Goal: Find specific page/section: Find specific page/section

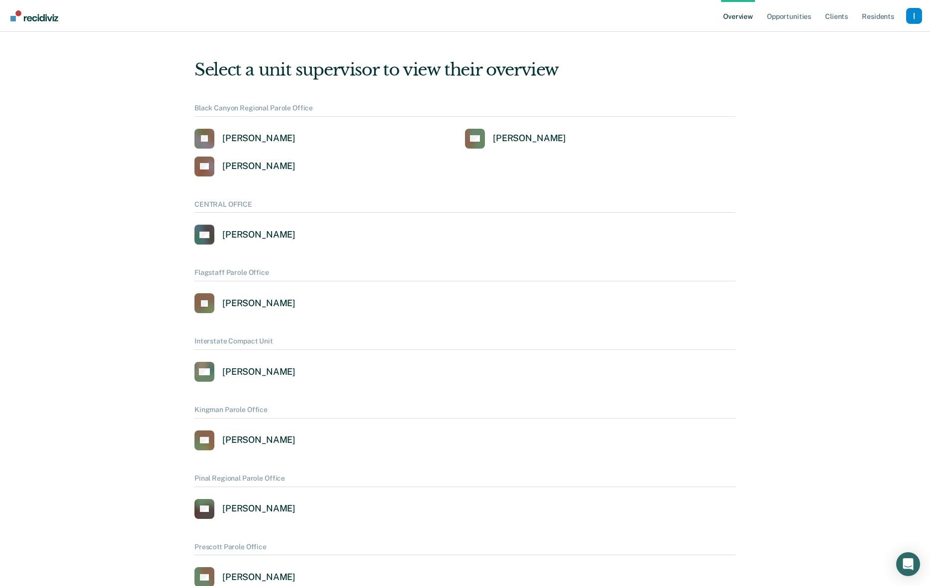
click at [916, 16] on div "Profile dropdown button" at bounding box center [914, 16] width 16 height 16
click at [850, 39] on link "Profile" at bounding box center [874, 40] width 80 height 8
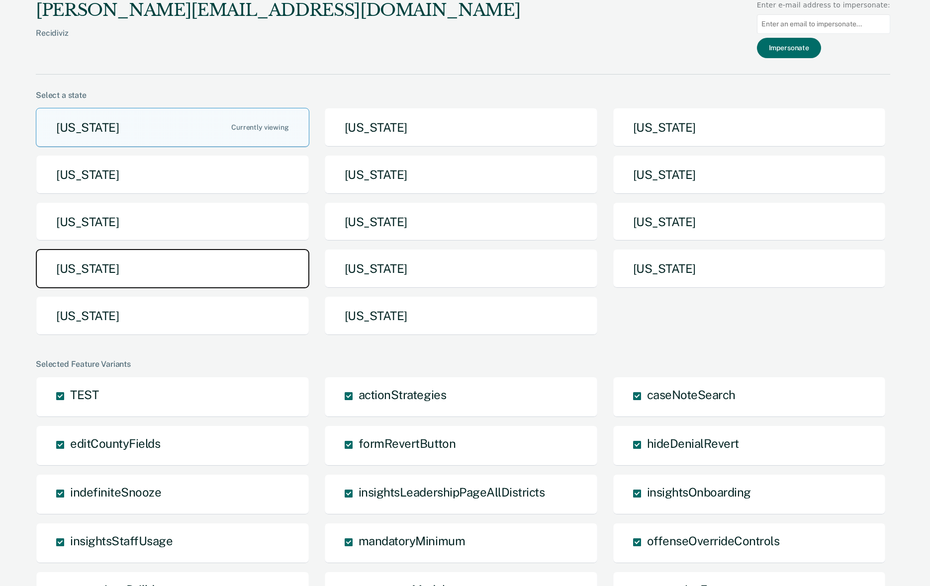
click at [123, 267] on button "[US_STATE]" at bounding box center [173, 268] width 274 height 39
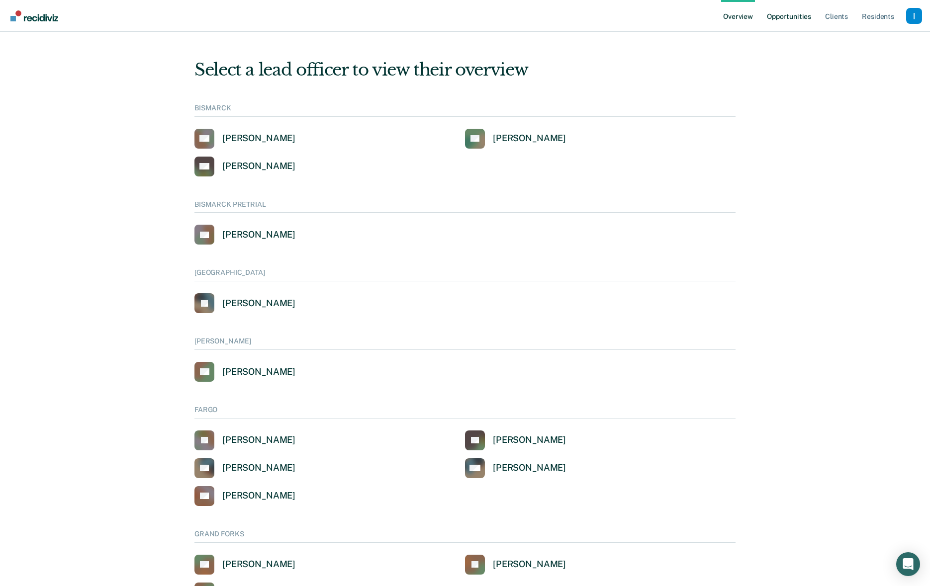
click at [783, 17] on link "Opportunities" at bounding box center [789, 16] width 48 height 32
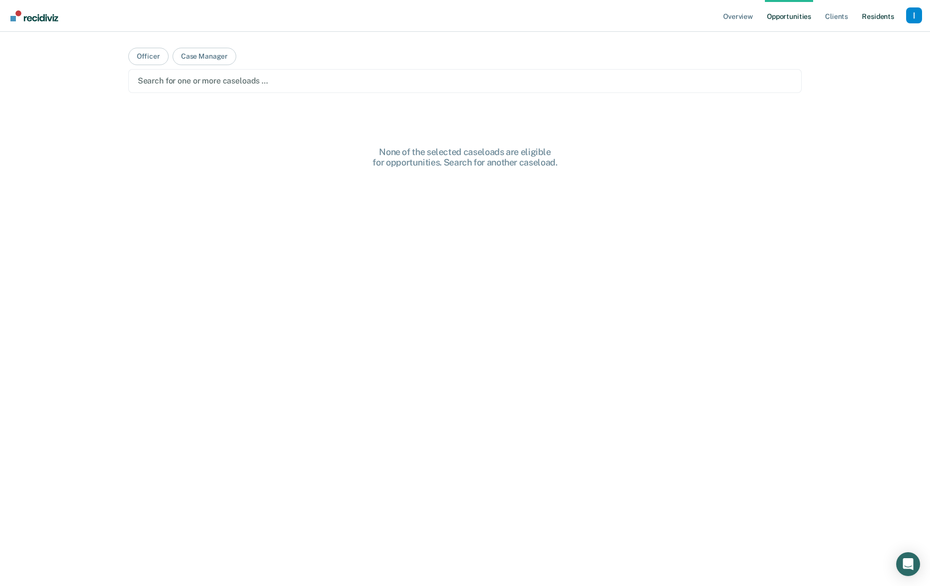
click at [884, 19] on link "Resident s" at bounding box center [878, 16] width 36 height 32
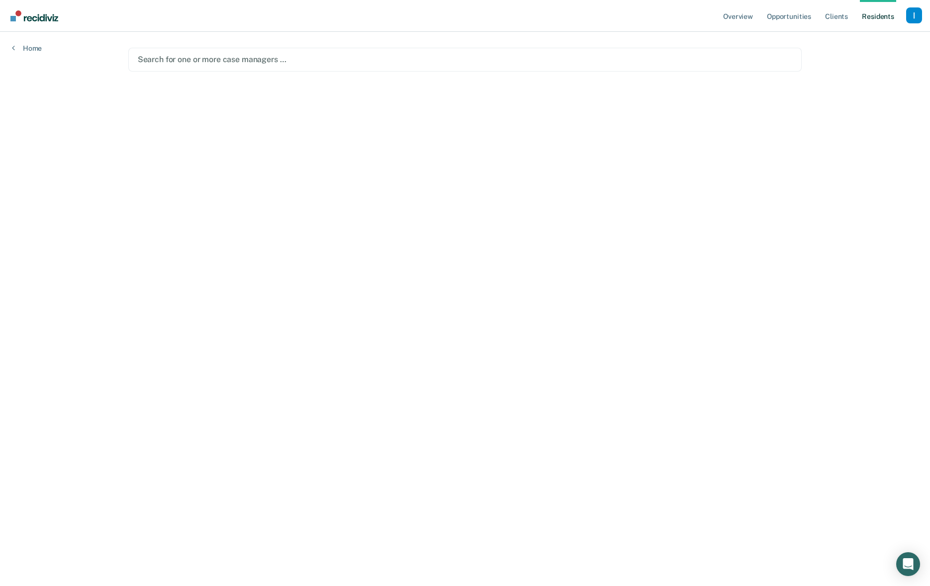
click at [216, 63] on div at bounding box center [465, 59] width 655 height 11
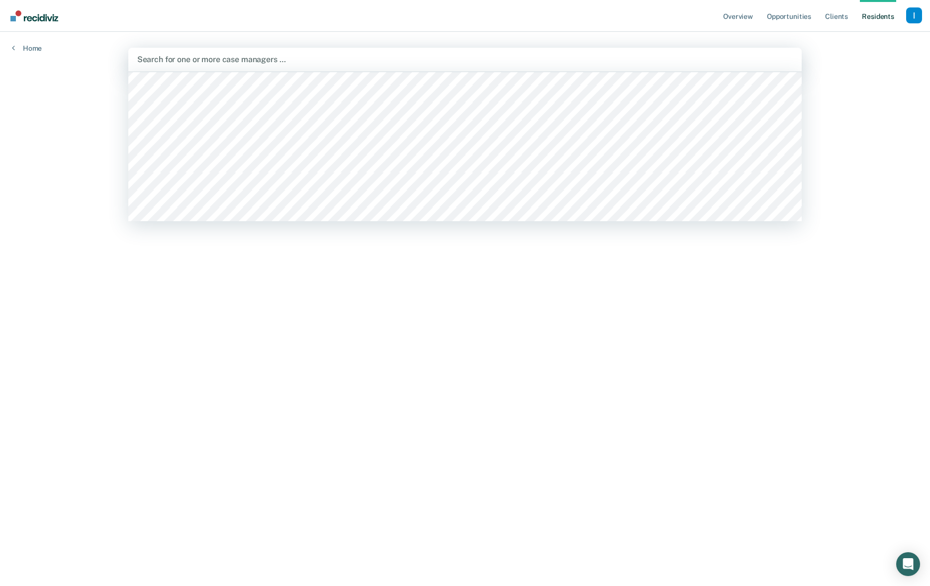
scroll to position [432, 0]
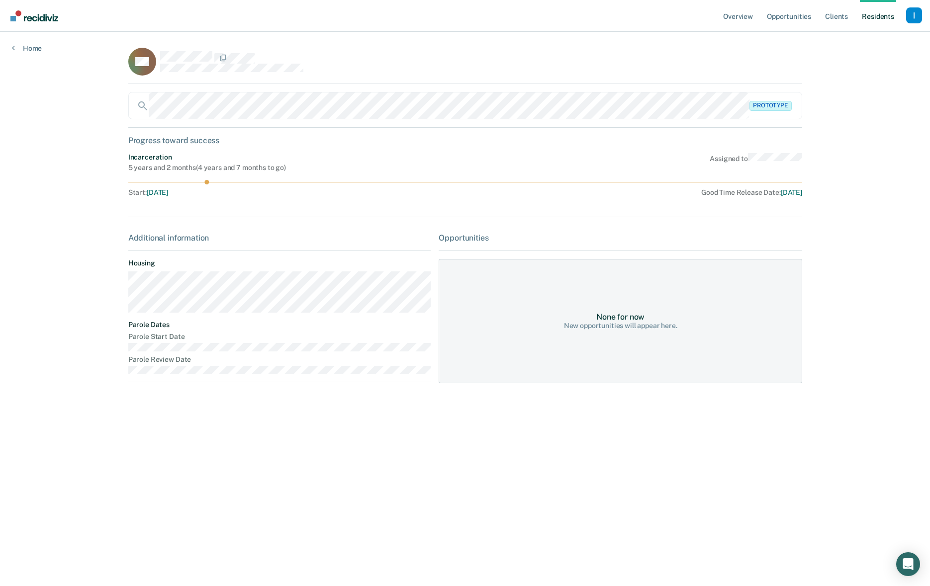
click at [464, 403] on main "LM Prototype Progress toward success Incarceration 5 years and 2 months ( 4 yea…" at bounding box center [465, 297] width 698 height 531
click at [772, 17] on link "Opportunities" at bounding box center [789, 16] width 48 height 32
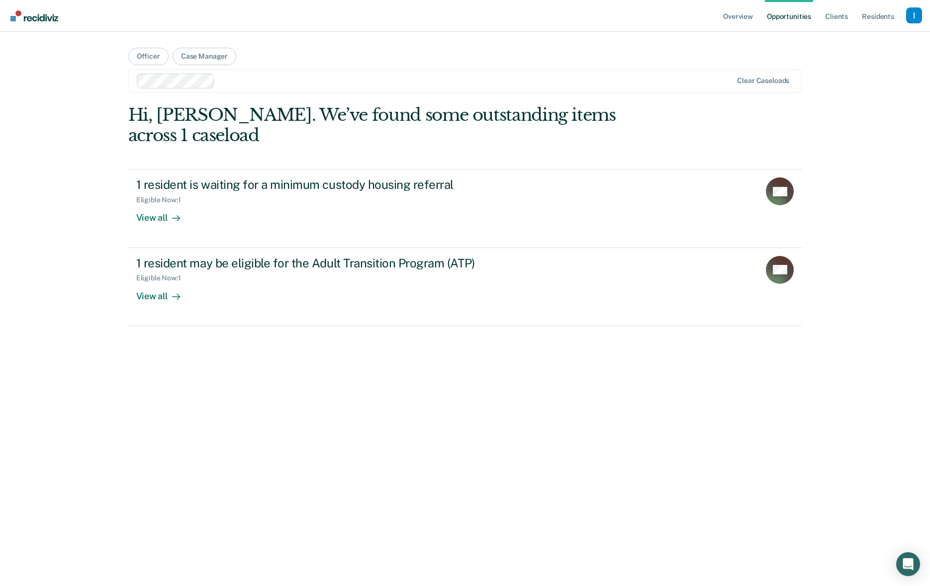
click at [289, 432] on div "Hi, [PERSON_NAME]. We’ve found some outstanding items across 1 caseload 1 resid…" at bounding box center [465, 342] width 674 height 475
click at [119, 438] on main "Officer Case Manager Clear caseloads Hi, [PERSON_NAME]. We’ve found some outsta…" at bounding box center [465, 297] width 698 height 531
